Goal: Task Accomplishment & Management: Use online tool/utility

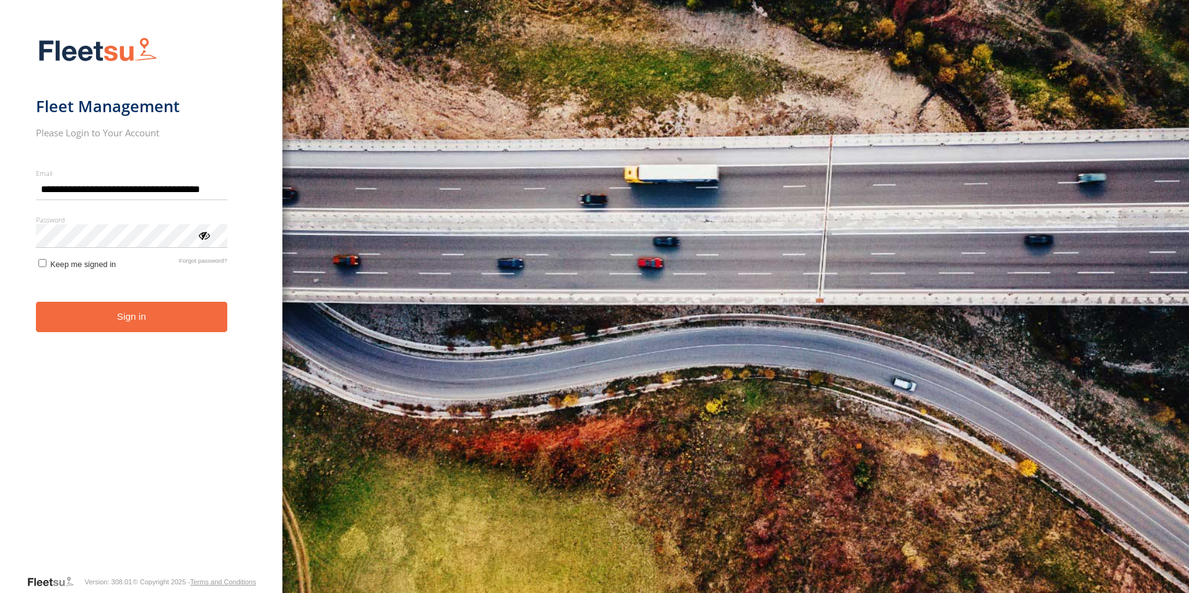
click at [158, 321] on button "Sign in" at bounding box center [131, 317] width 191 height 30
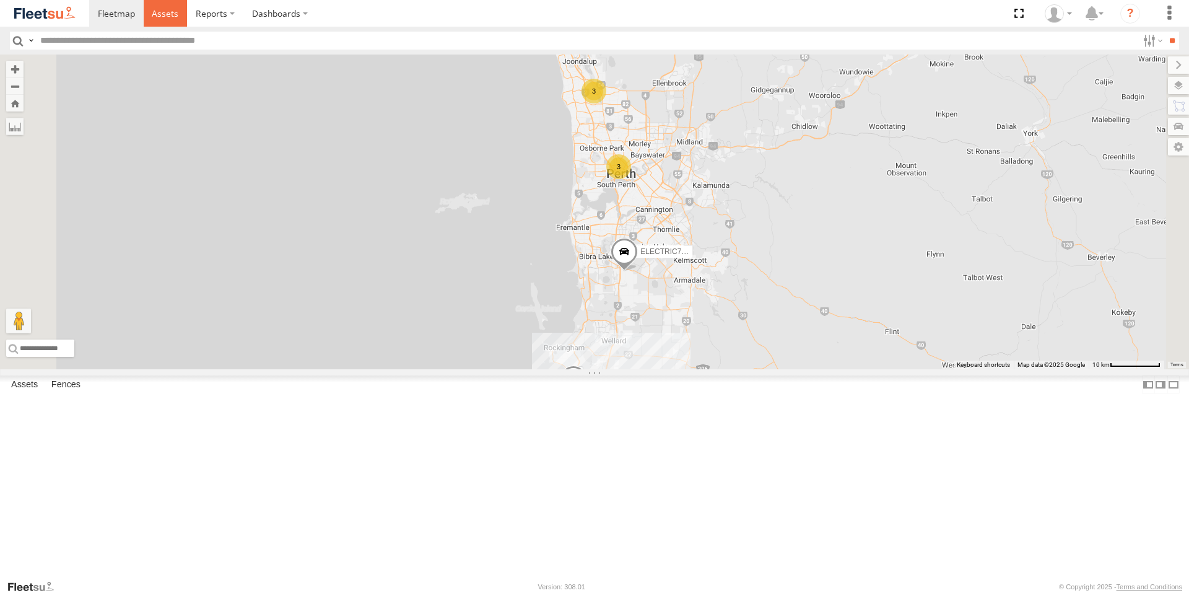
click at [167, 12] on span at bounding box center [165, 13] width 27 height 12
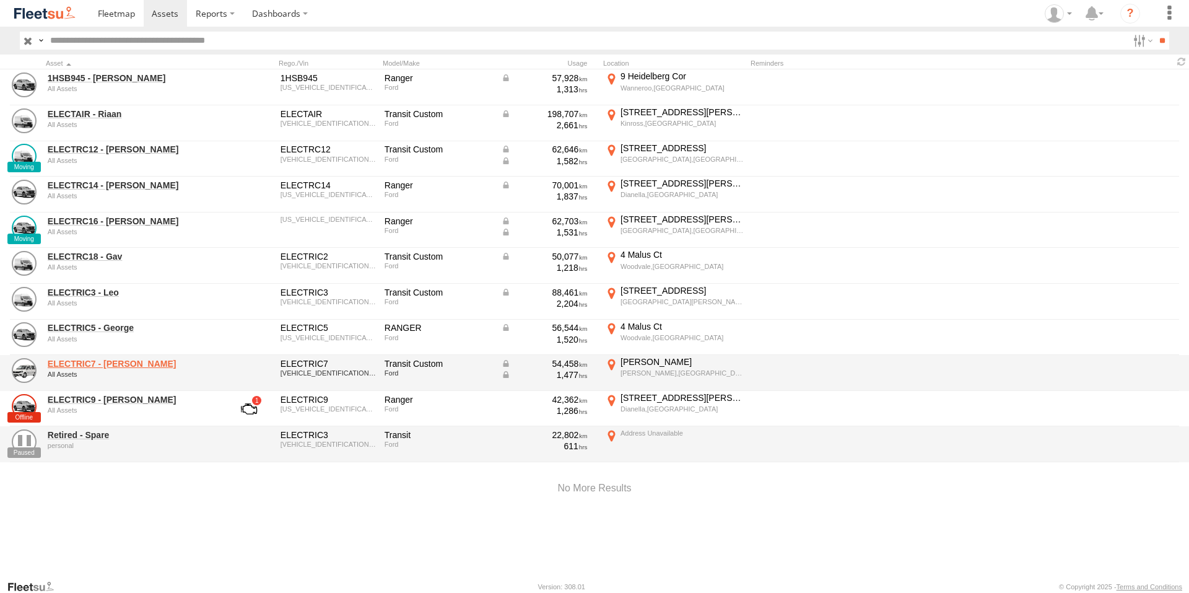
click at [100, 360] on link "ELECTRIC7 - [PERSON_NAME]" at bounding box center [133, 363] width 170 height 11
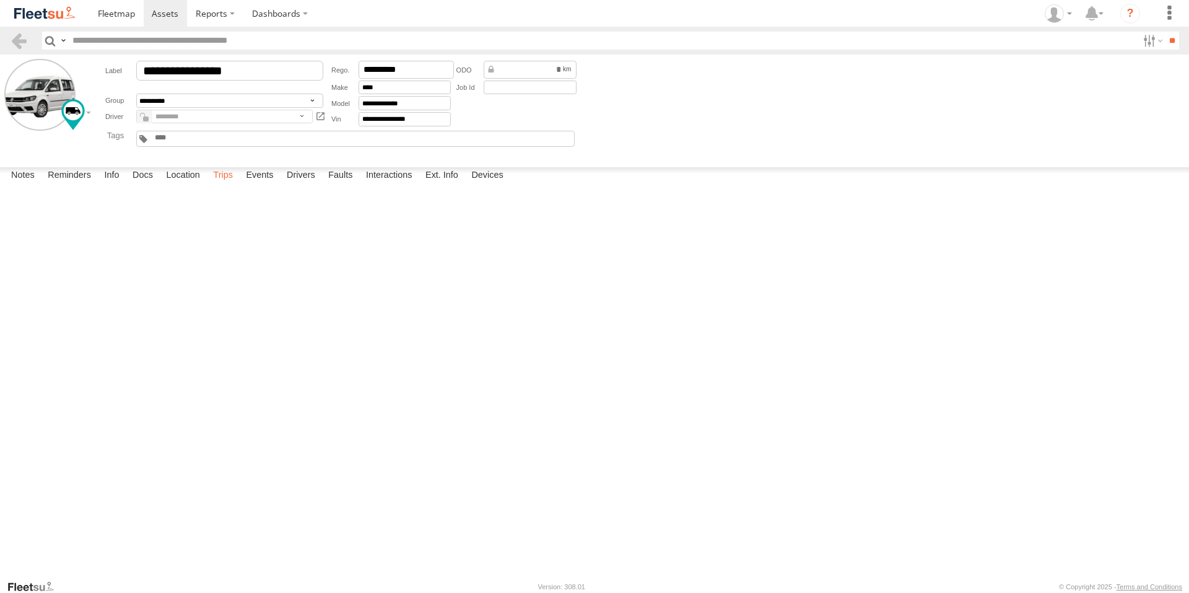
click at [224, 185] on label "Trips" at bounding box center [223, 175] width 32 height 17
click at [1067, 17] on div at bounding box center [1058, 13] width 36 height 19
click at [1060, 85] on span at bounding box center [1062, 89] width 21 height 14
